Goal: Information Seeking & Learning: Learn about a topic

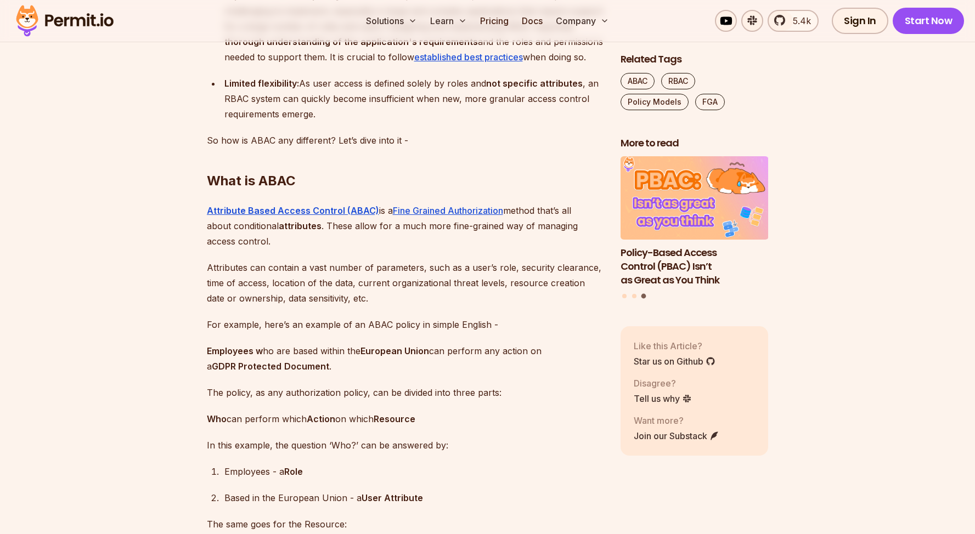
scroll to position [1441, 0]
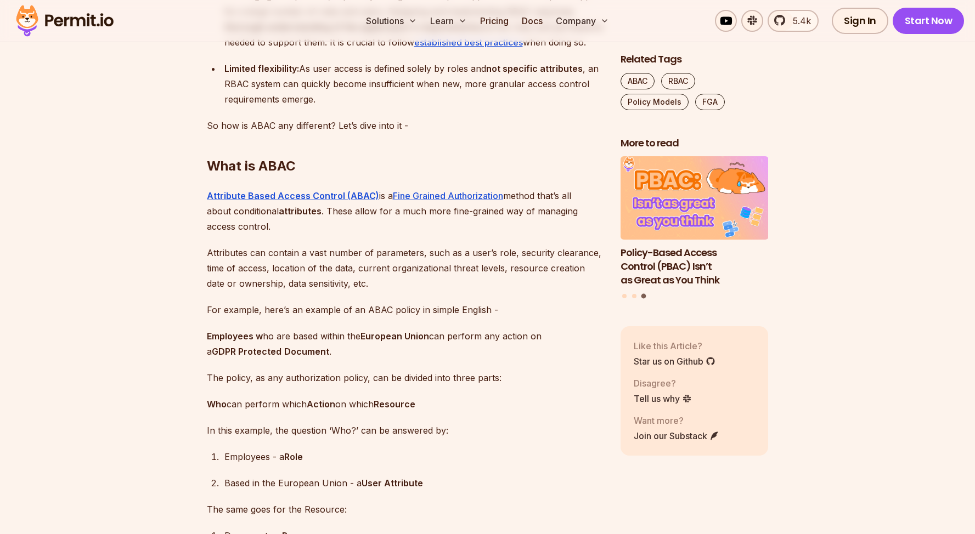
click at [571, 272] on p "Attributes can contain a vast number of parameters, such as a user’s role, secu…" at bounding box center [405, 268] width 396 height 46
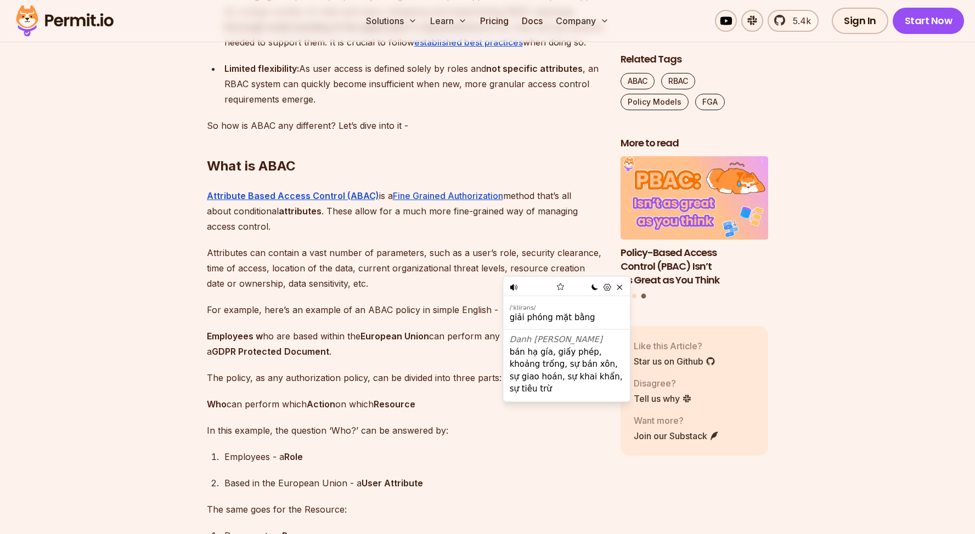
click at [496, 261] on p "Attributes can contain a vast number of parameters, such as a user’s role, secu…" at bounding box center [405, 268] width 396 height 46
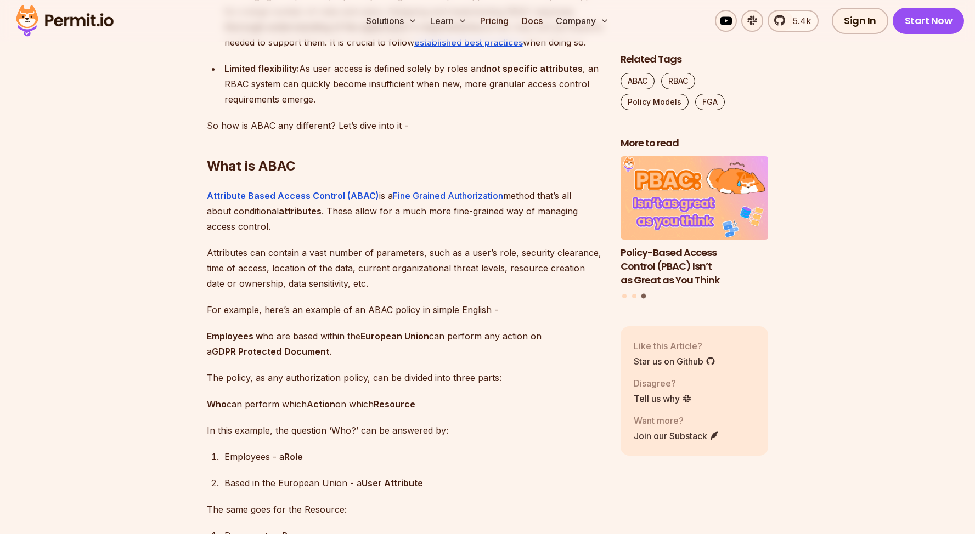
drag, startPoint x: 517, startPoint y: 270, endPoint x: 594, endPoint y: 268, distance: 76.8
click at [594, 268] on p "Attributes can contain a vast number of parameters, such as a user’s role, secu…" at bounding box center [405, 268] width 396 height 46
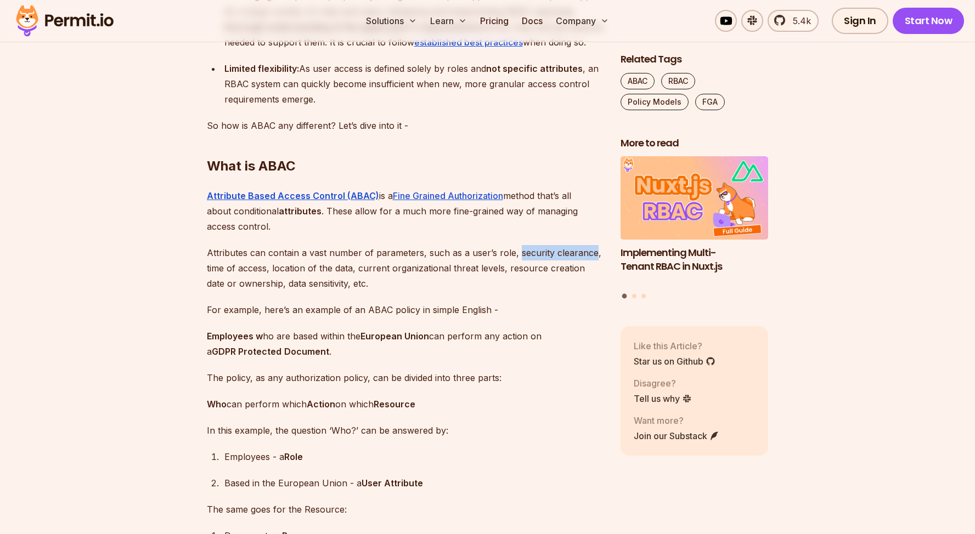
drag, startPoint x: 515, startPoint y: 268, endPoint x: 592, endPoint y: 267, distance: 76.8
click at [592, 267] on p "Attributes can contain a vast number of parameters, such as a user’s role, secu…" at bounding box center [405, 268] width 396 height 46
click at [545, 283] on p "Attributes can contain a vast number of parameters, such as a user’s role, secu…" at bounding box center [405, 268] width 396 height 46
drag, startPoint x: 514, startPoint y: 268, endPoint x: 592, endPoint y: 266, distance: 78.0
click at [592, 266] on p "Attributes can contain a vast number of parameters, such as a user’s role, secu…" at bounding box center [405, 268] width 396 height 46
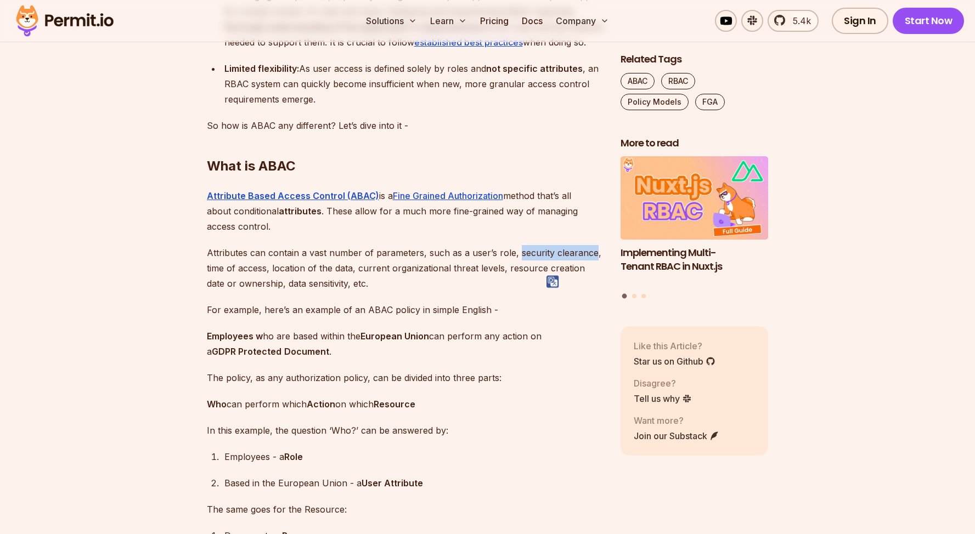
click at [556, 280] on img at bounding box center [553, 282] width 13 height 13
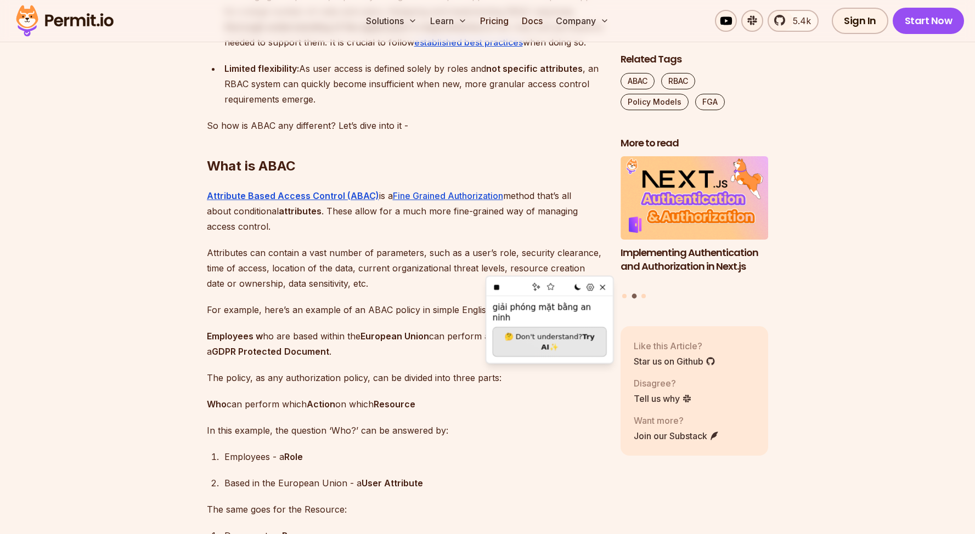
click at [401, 268] on p "Attributes can contain a vast number of parameters, such as a user’s role, secu…" at bounding box center [405, 268] width 396 height 46
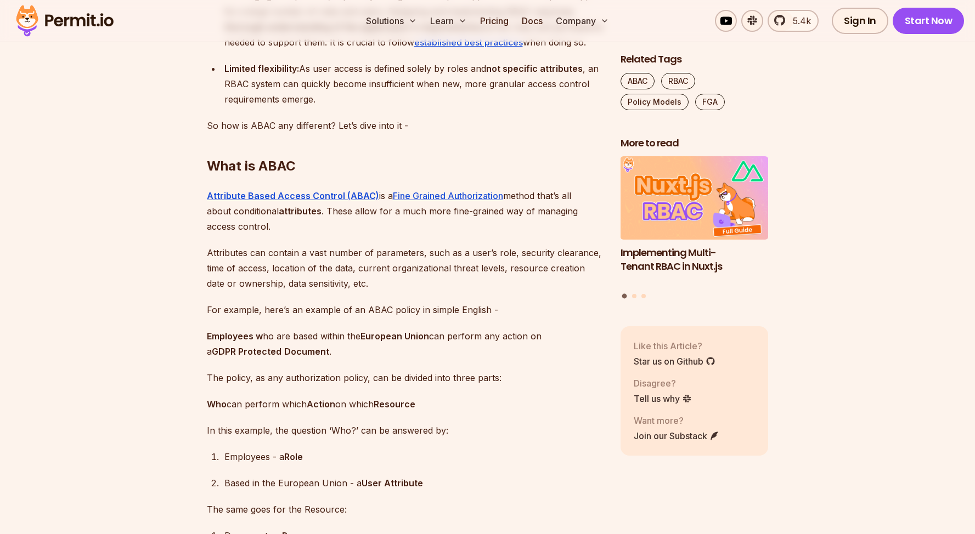
click at [412, 342] on strong "European Union" at bounding box center [395, 336] width 69 height 11
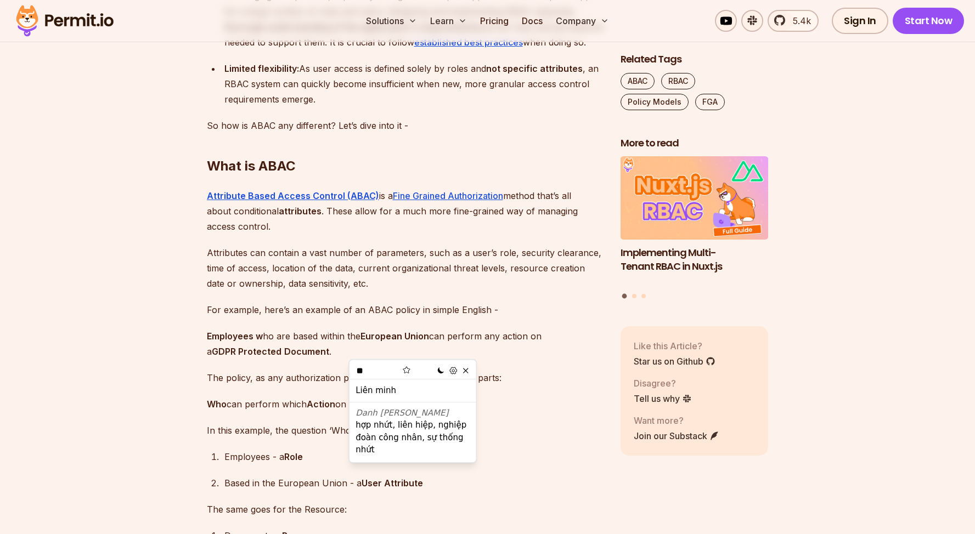
click at [511, 318] on p "For example, here’s an example of an ABAC policy in simple English -" at bounding box center [405, 309] width 396 height 15
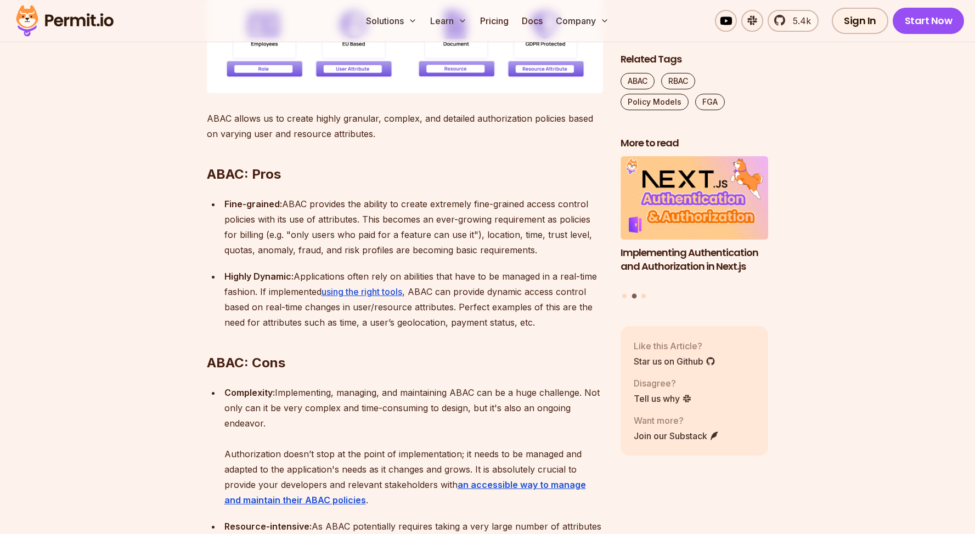
scroll to position [2049, 0]
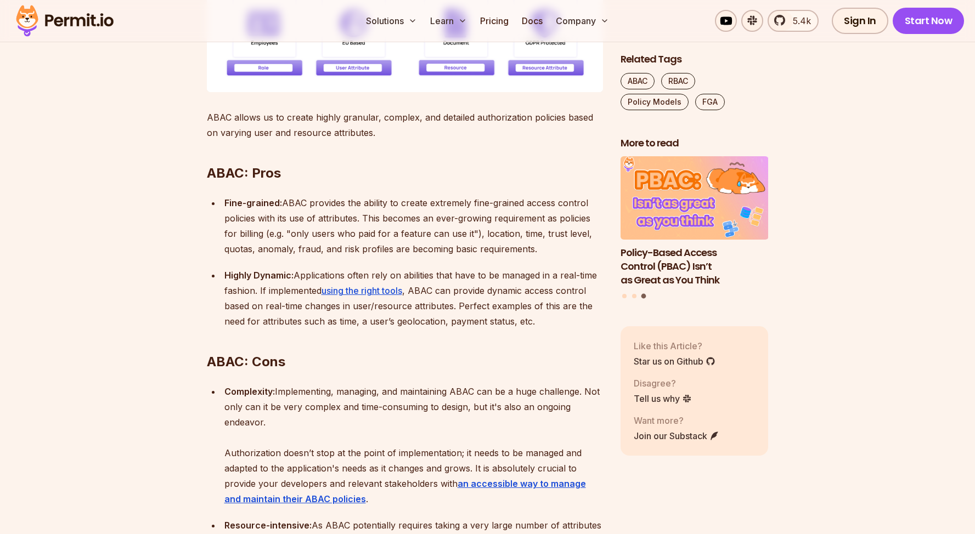
click at [358, 133] on p "ABAC allows us to create highly granular, complex, and detailed authorization p…" at bounding box center [405, 125] width 396 height 31
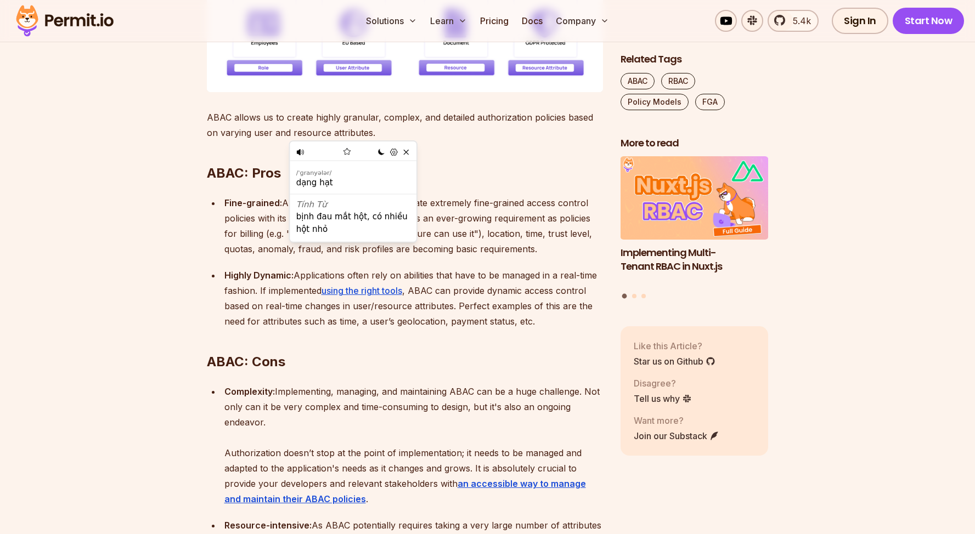
click at [447, 144] on h2 "ABAC: Pros" at bounding box center [405, 151] width 396 height 61
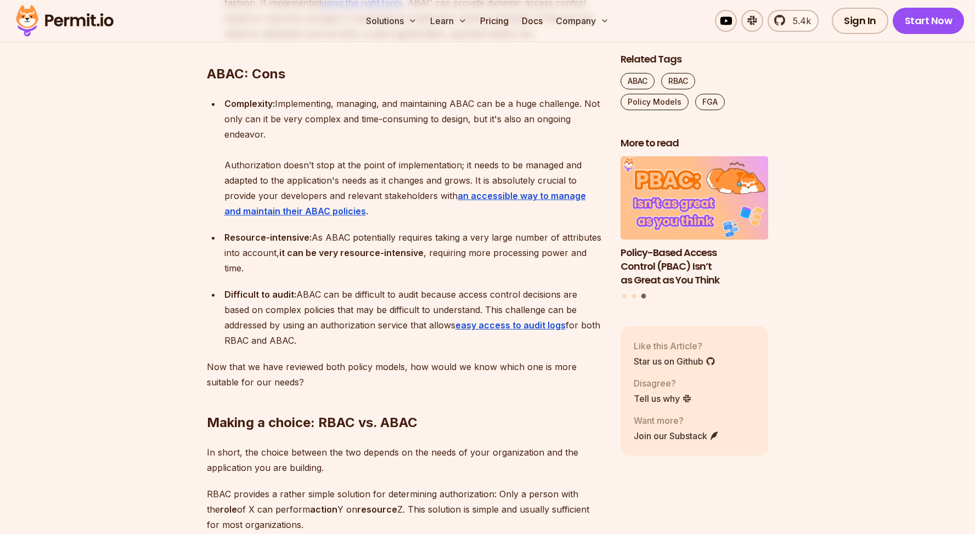
scroll to position [2349, 0]
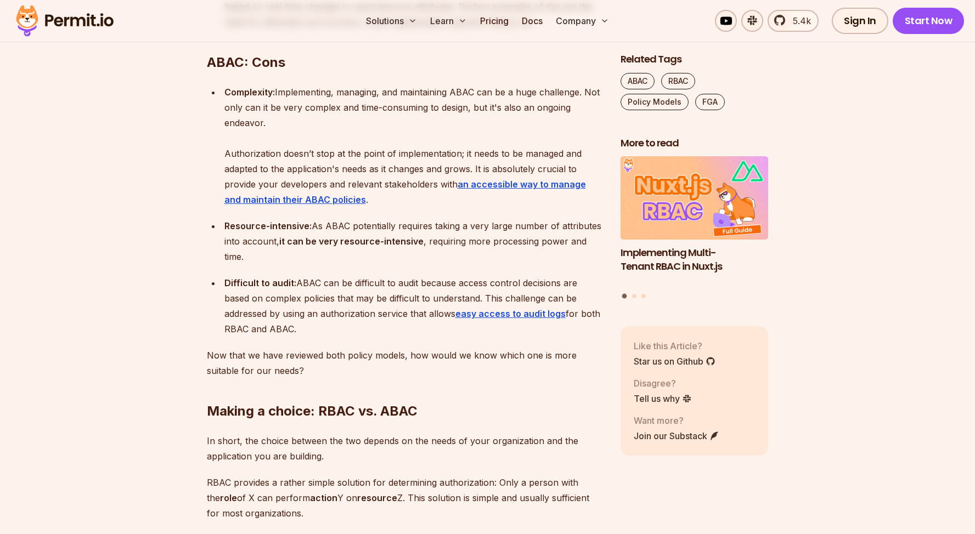
click at [246, 134] on div "Complexity: Implementing, managing, and maintaining ABAC can be a huge challeng…" at bounding box center [413, 146] width 379 height 123
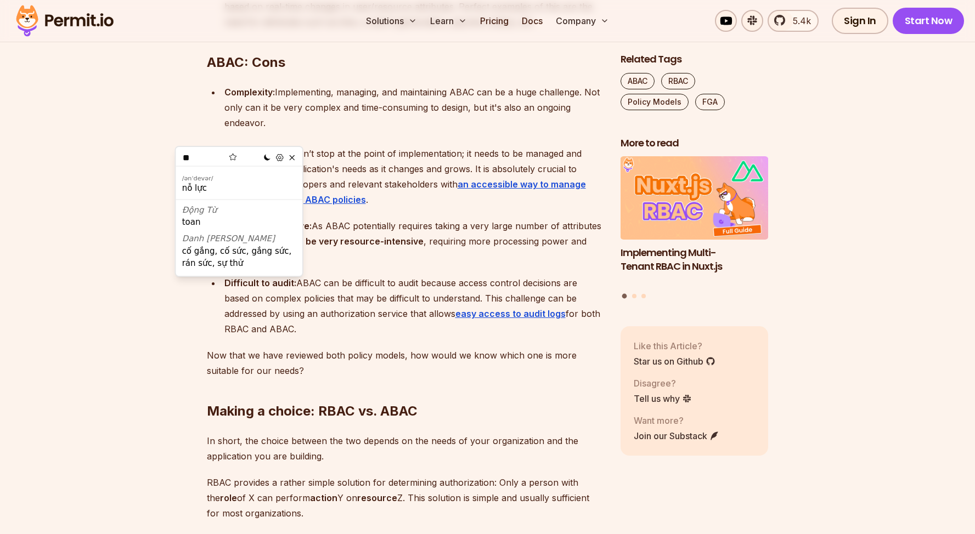
click at [330, 140] on div "Complexity: Implementing, managing, and maintaining ABAC can be a huge challeng…" at bounding box center [413, 146] width 379 height 123
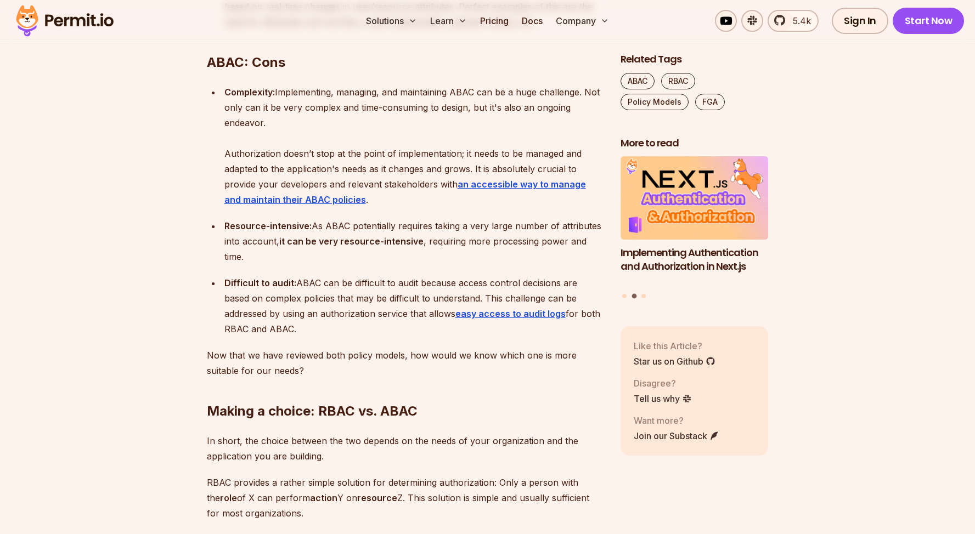
click at [235, 182] on div "Complexity: Implementing, managing, and maintaining ABAC can be a huge challeng…" at bounding box center [413, 146] width 379 height 123
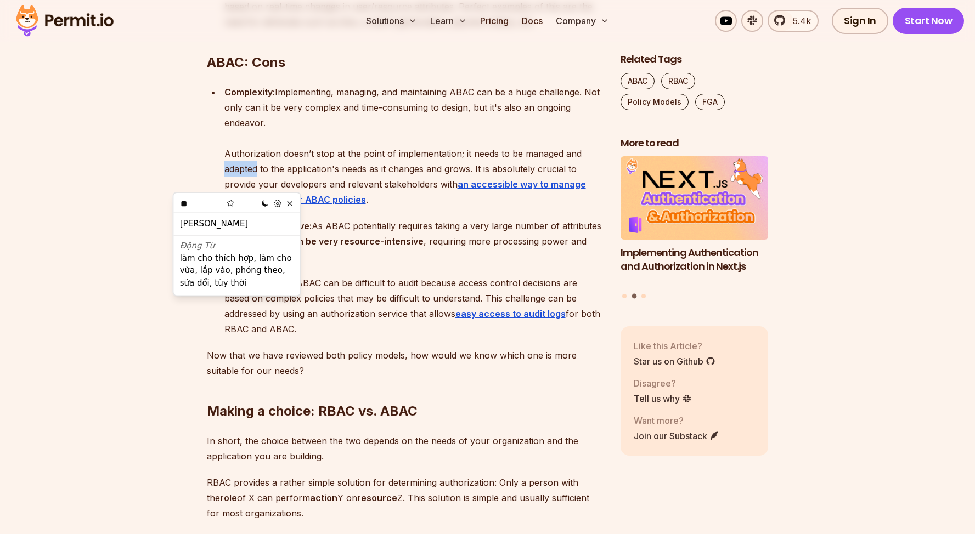
click at [333, 148] on div "Complexity: Implementing, managing, and maintaining ABAC can be a huge challeng…" at bounding box center [413, 146] width 379 height 123
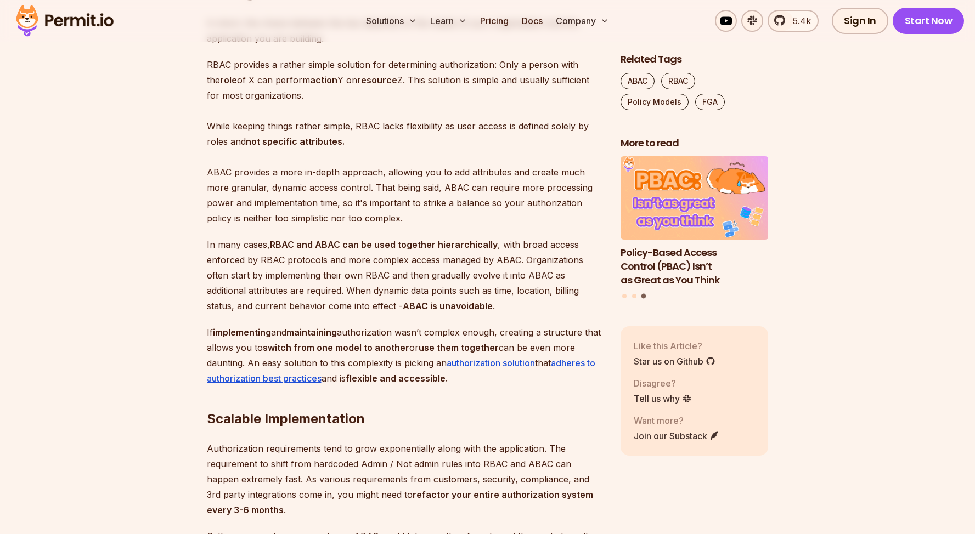
scroll to position [2771, 0]
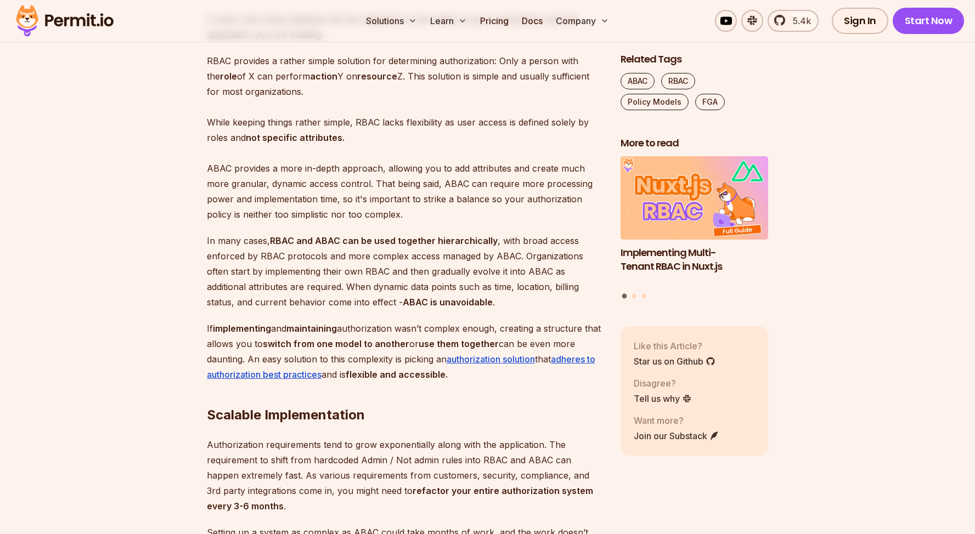
click at [558, 137] on p "RBAC provides a rather simple solution for determining authorization: Only a pe…" at bounding box center [405, 137] width 396 height 169
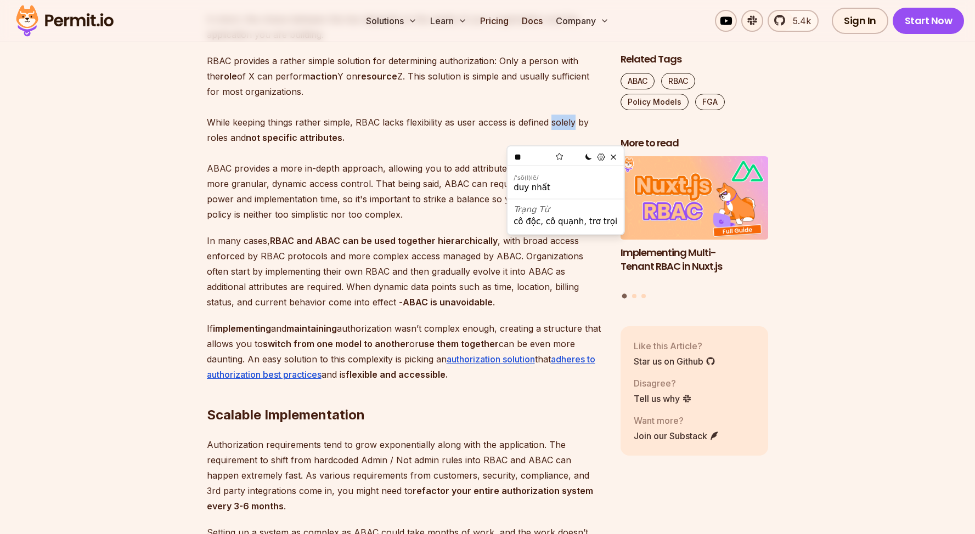
click at [475, 133] on p "RBAC provides a rather simple solution for determining authorization: Only a pe…" at bounding box center [405, 137] width 396 height 169
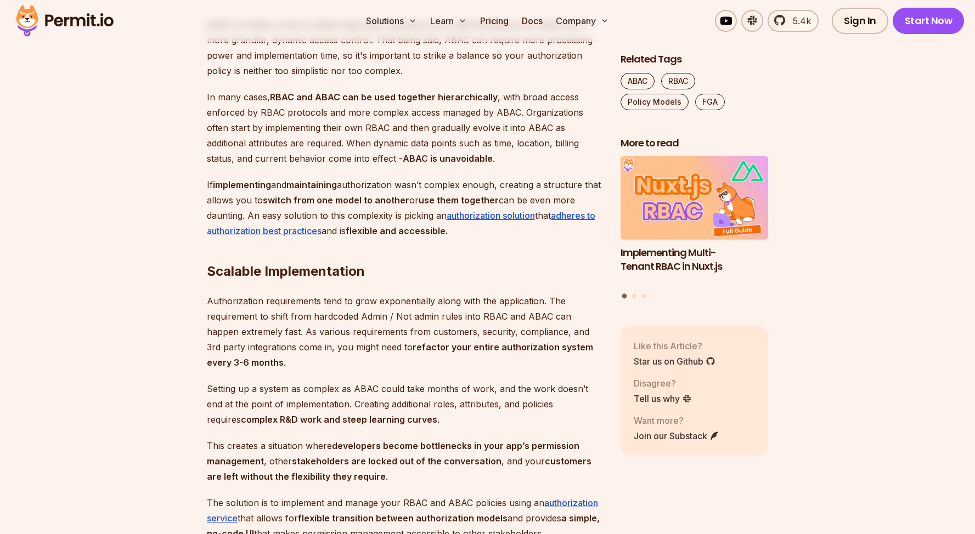
scroll to position [2916, 0]
click at [404, 163] on strong "ABAC is unavoidable" at bounding box center [448, 157] width 90 height 11
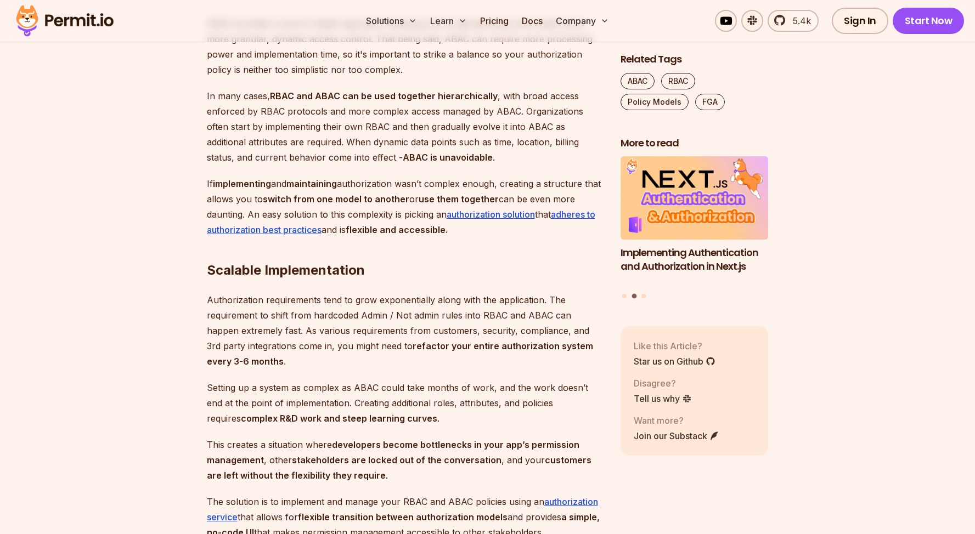
click at [404, 163] on strong "ABAC is unavoidable" at bounding box center [448, 157] width 90 height 11
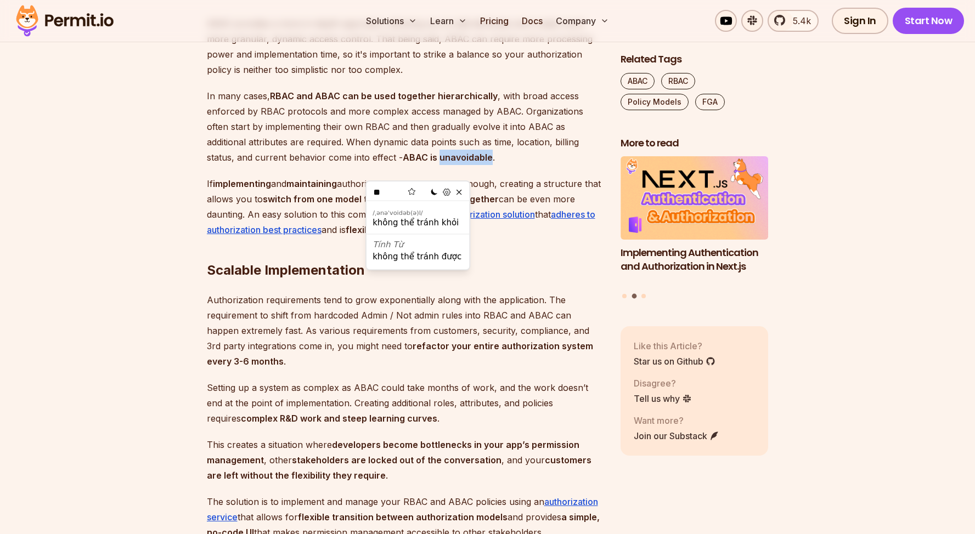
click at [480, 165] on p "In many cases, RBAC and ABAC can be used together hierarchically , with broad a…" at bounding box center [405, 126] width 396 height 77
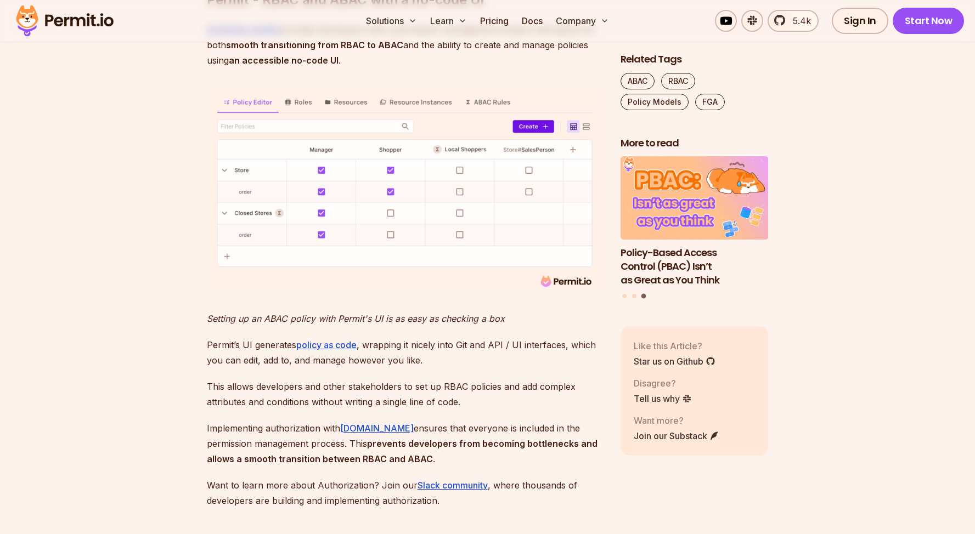
scroll to position [3518, 0]
click at [469, 70] on p "[DOMAIN_NAME] provides developers with a permission management solution that al…" at bounding box center [405, 47] width 396 height 46
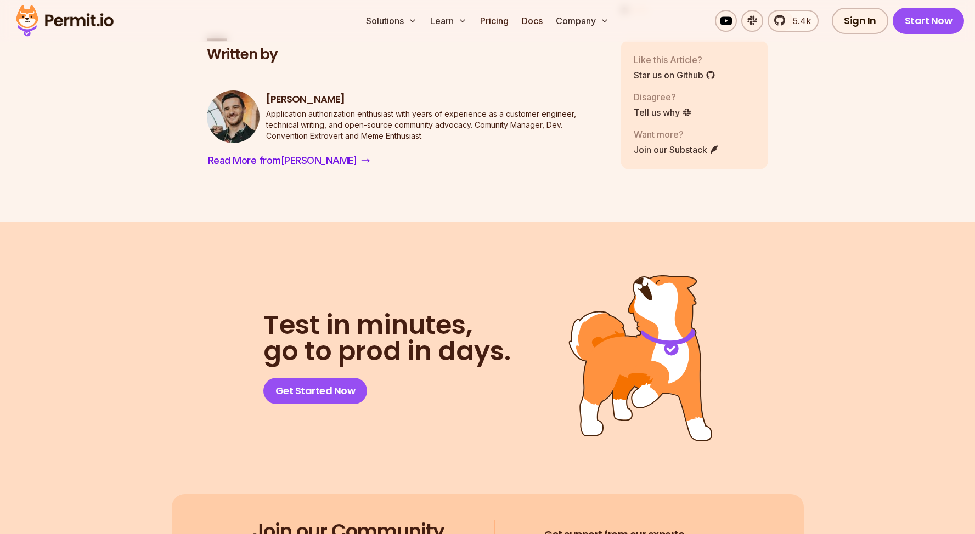
scroll to position [4347, 0]
